Goal: Check status: Check status

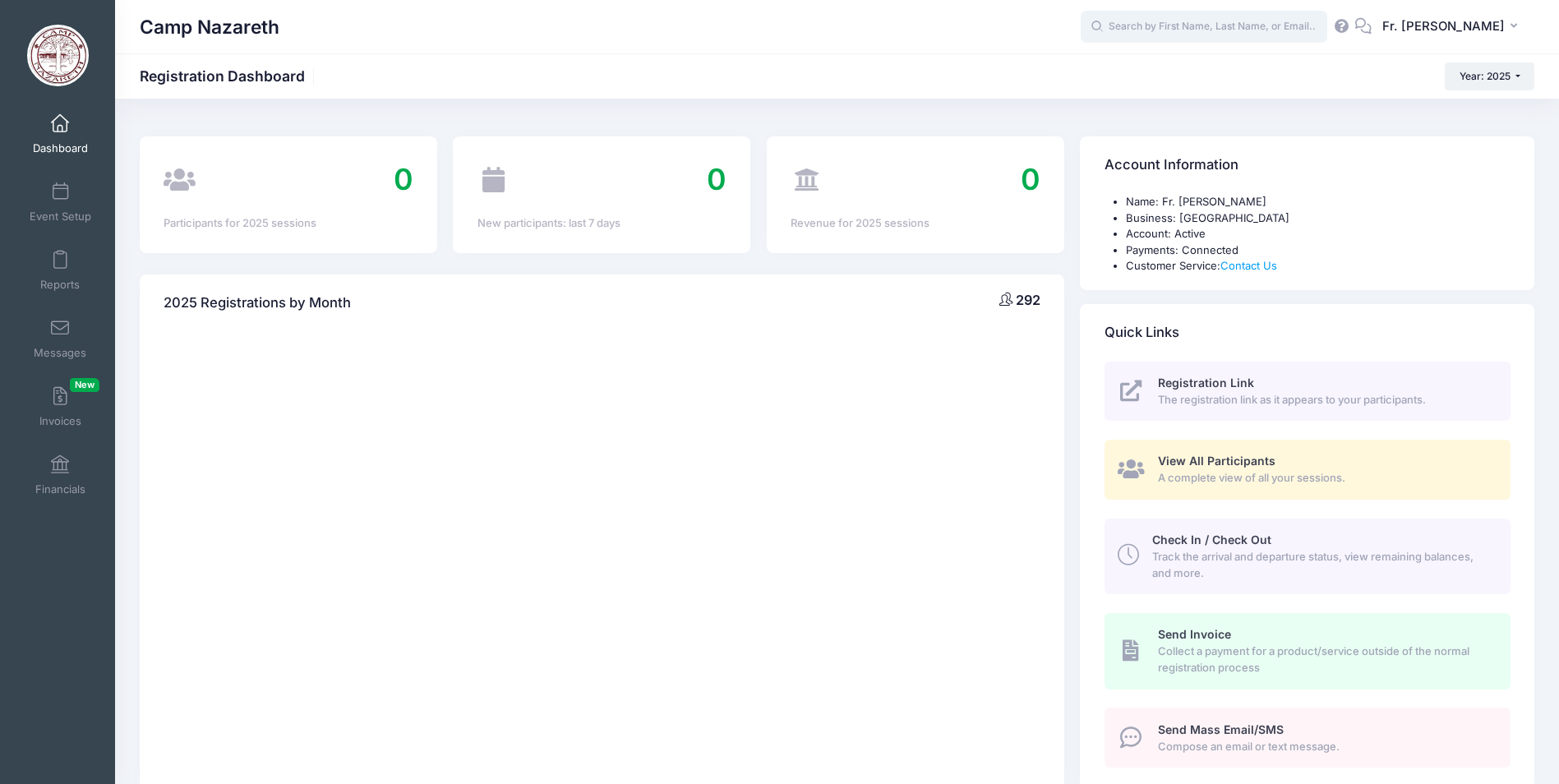
click at [1115, 33] on input "text" at bounding box center [1203, 27] width 247 height 33
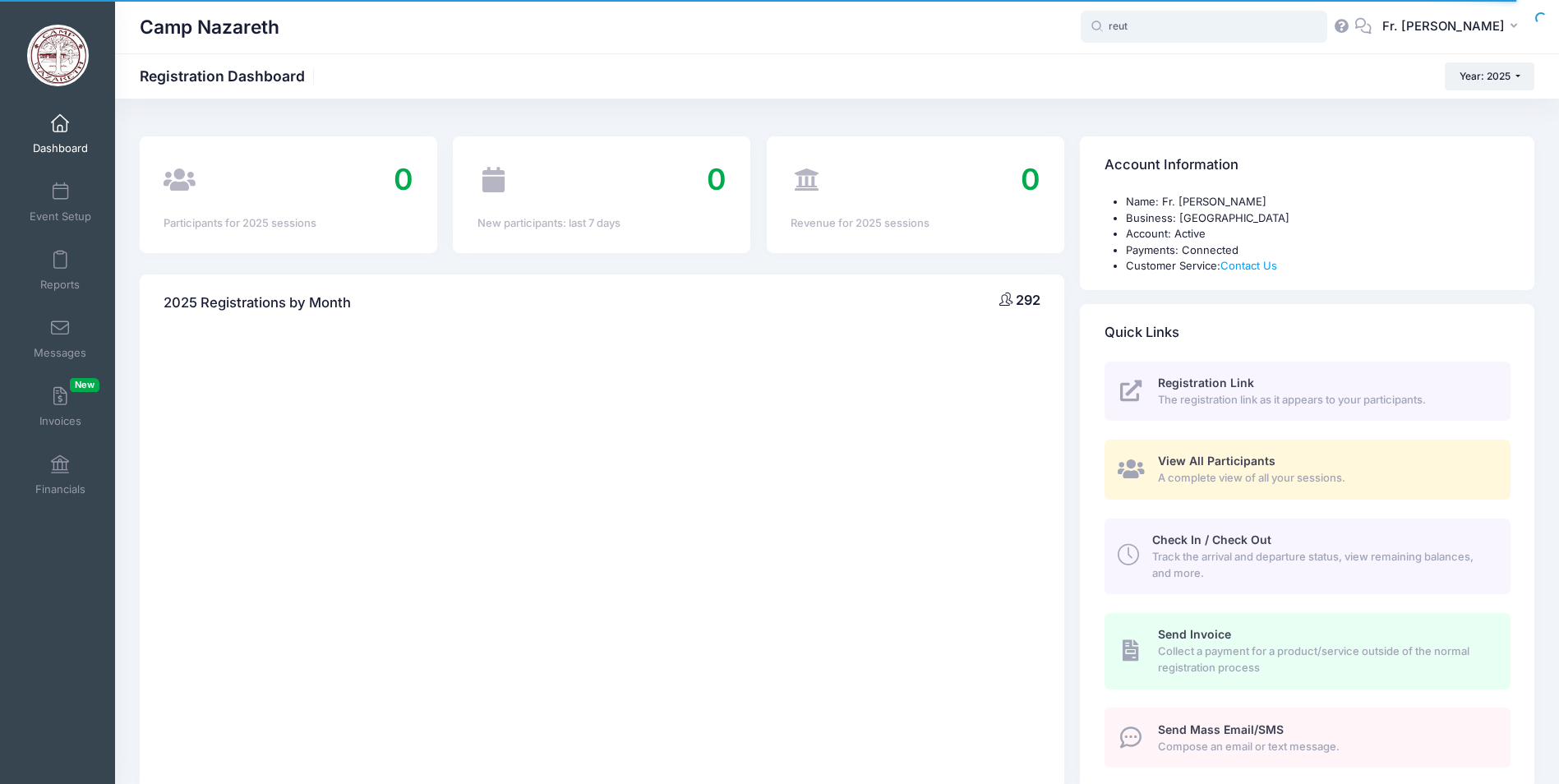
type input "reut"
select select
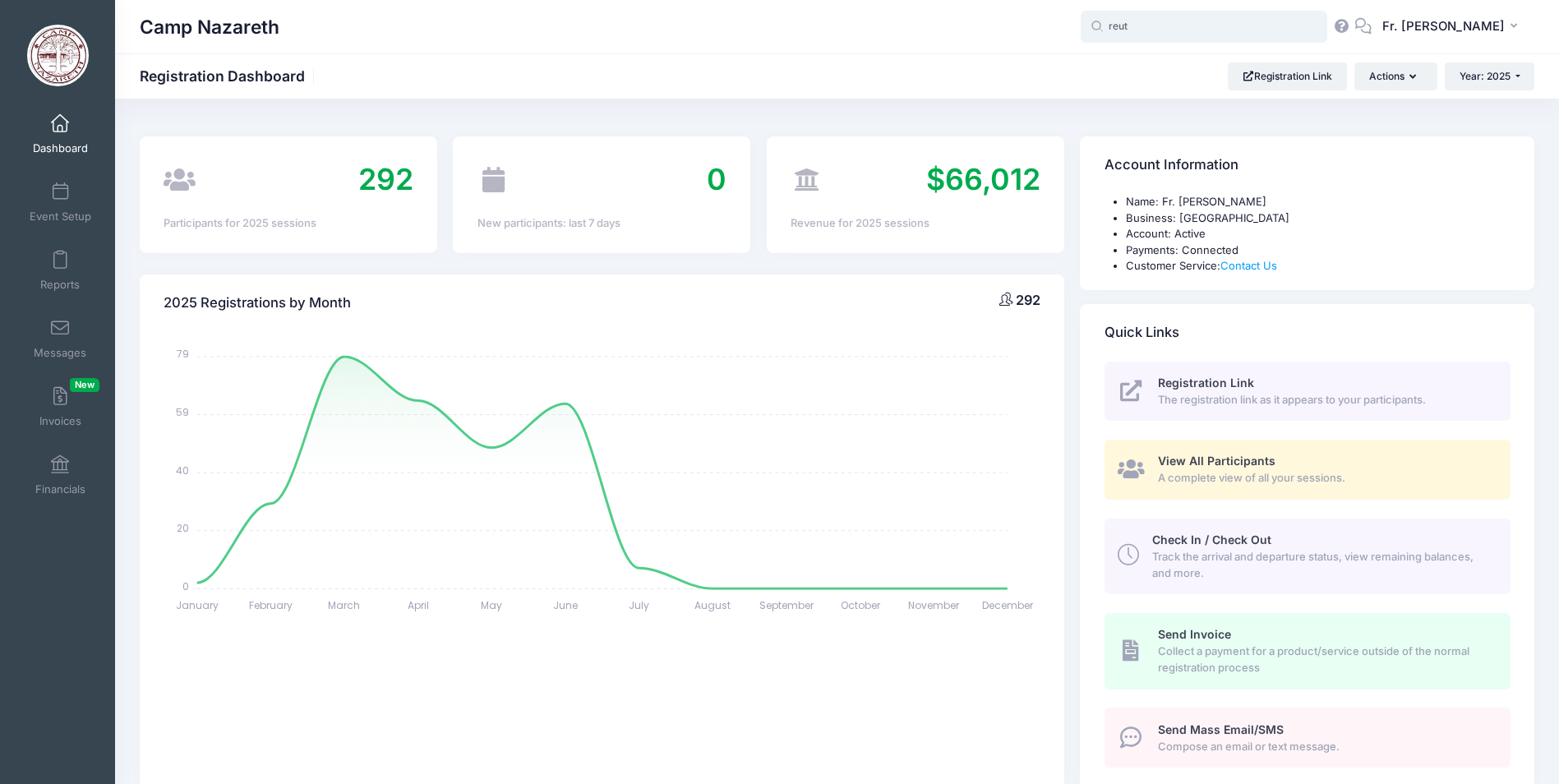
click at [1130, 27] on input "reut" at bounding box center [1203, 27] width 247 height 33
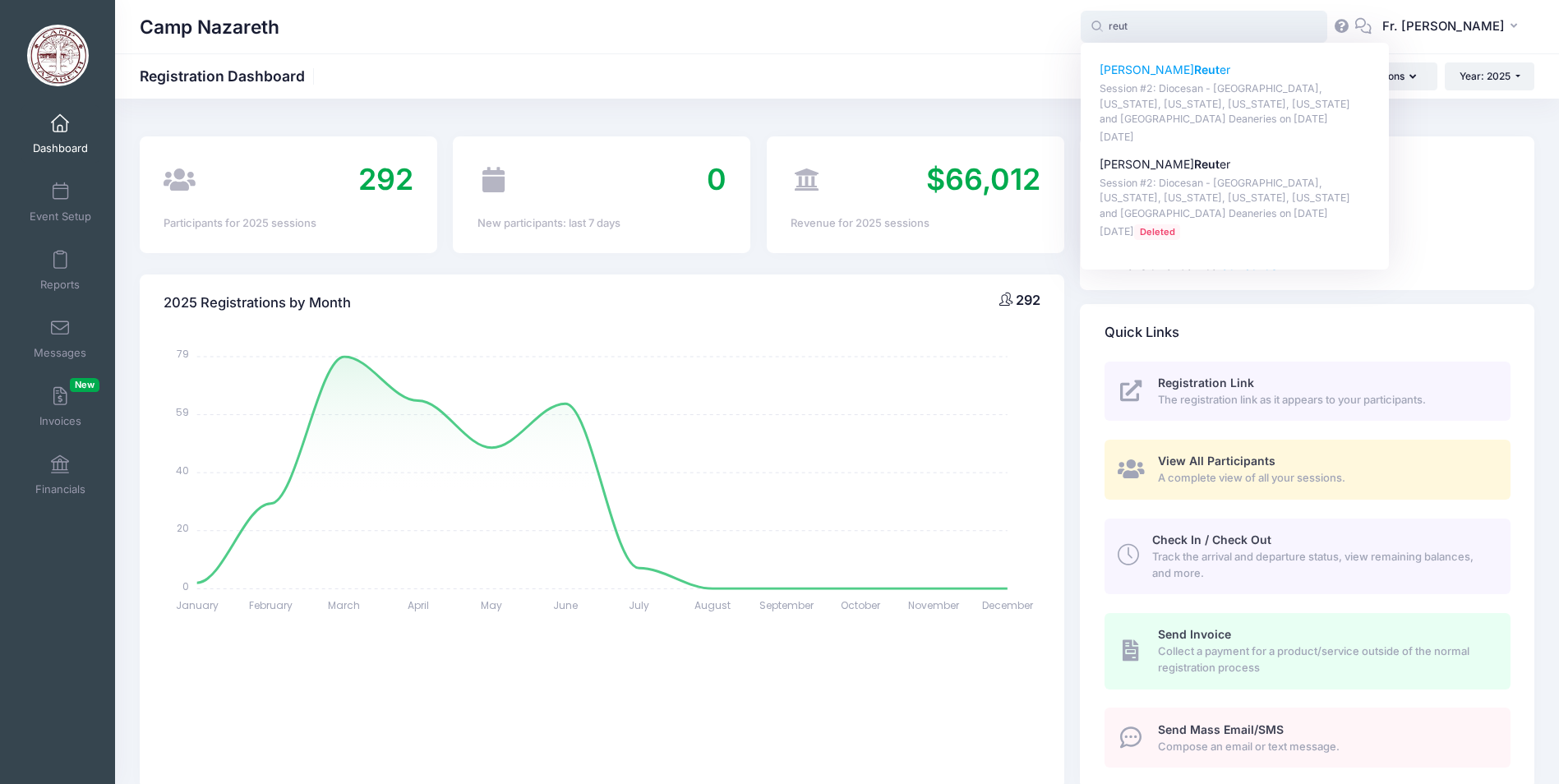
click at [1194, 72] on strong "Reut" at bounding box center [1207, 70] width 25 height 14
type input "[PERSON_NAME] (Session #2: Diocesan - [GEOGRAPHIC_DATA], [US_STATE], [US_STATE]…"
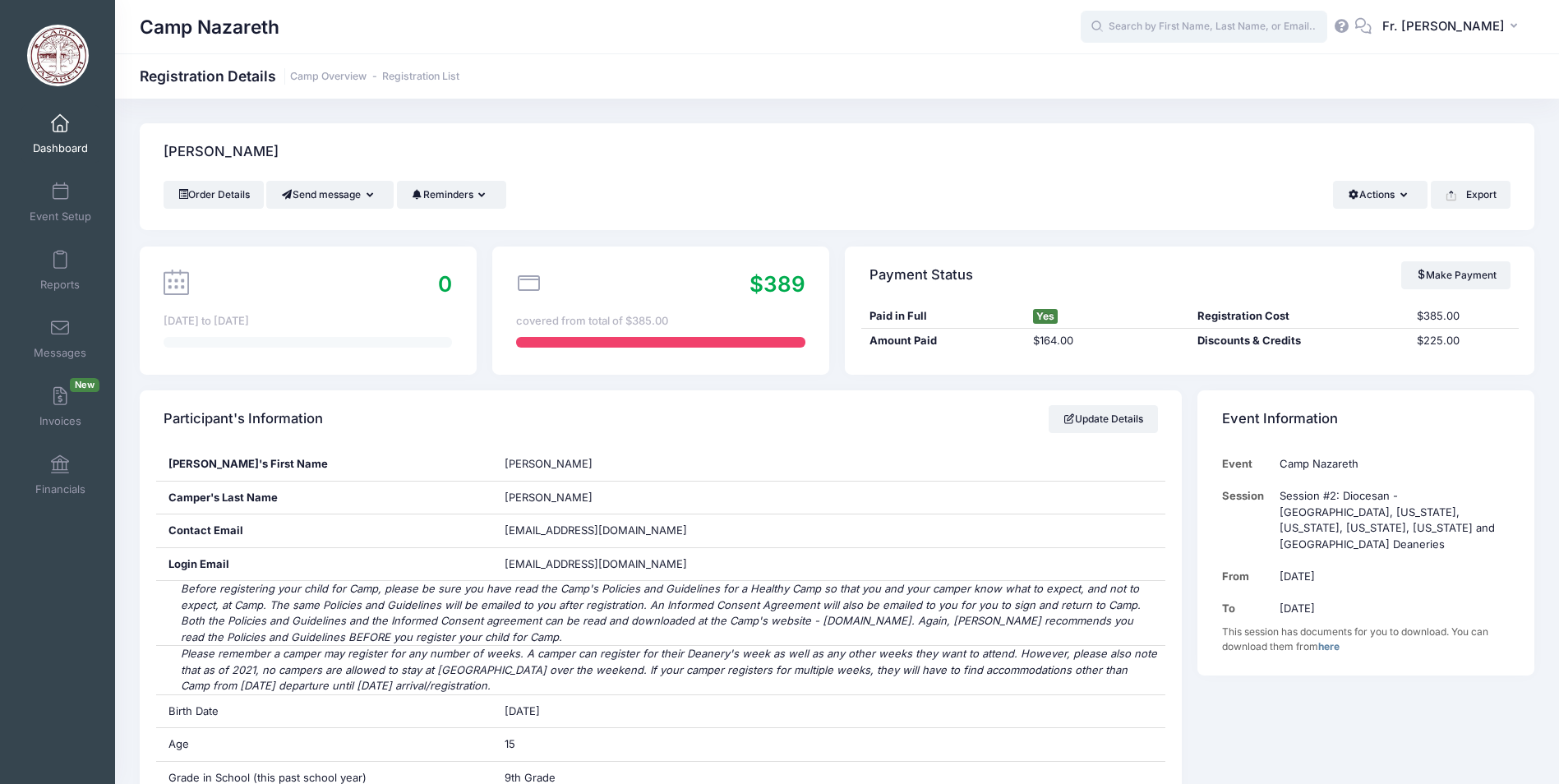
click at [1156, 30] on input "text" at bounding box center [1203, 27] width 247 height 33
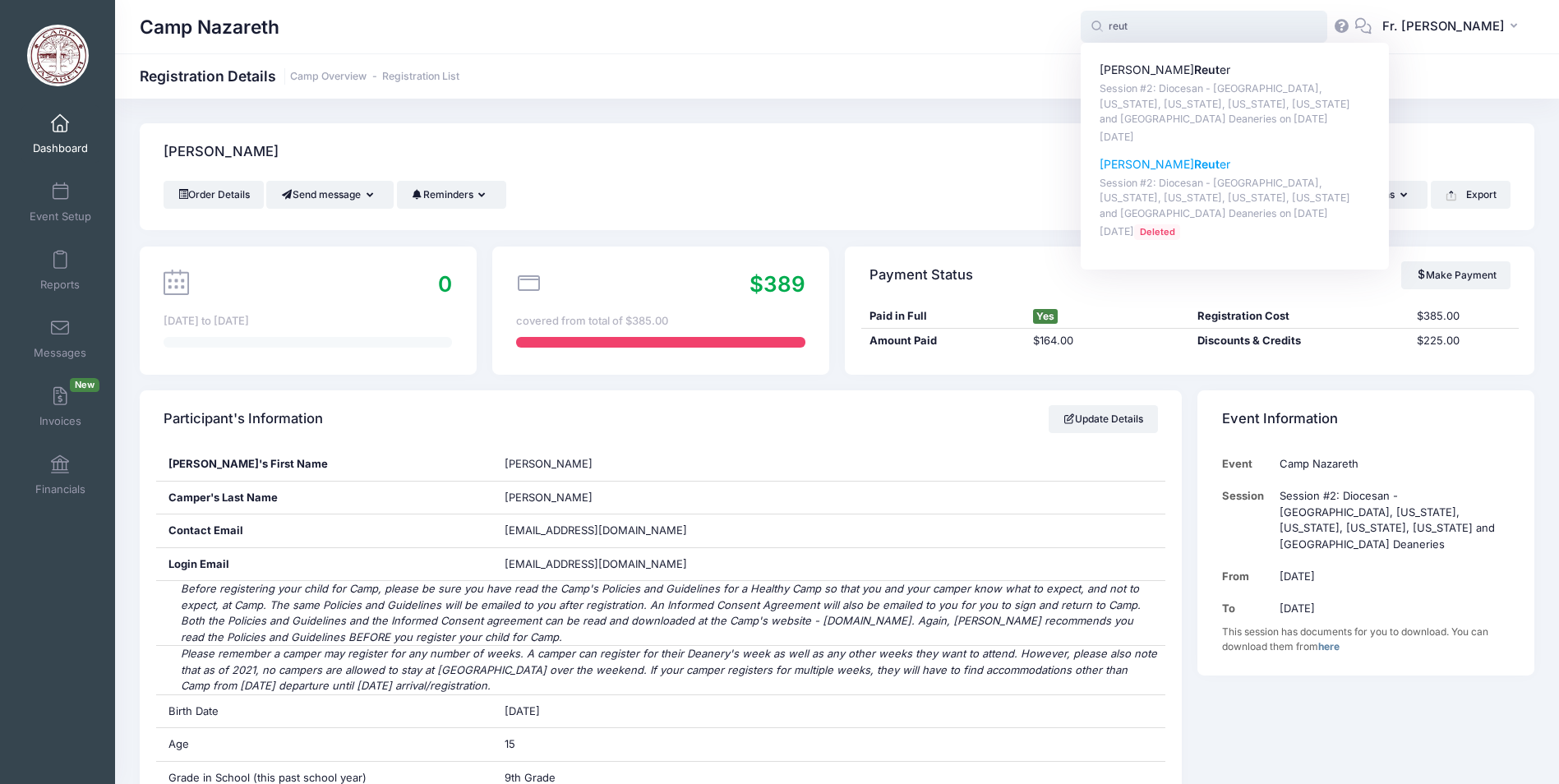
click at [1194, 163] on strong "Reut" at bounding box center [1207, 163] width 25 height 14
type input "[PERSON_NAME] (Session #2: Diocesan - [GEOGRAPHIC_DATA], [US_STATE], [US_STATE]…"
